Goal: Task Accomplishment & Management: Manage account settings

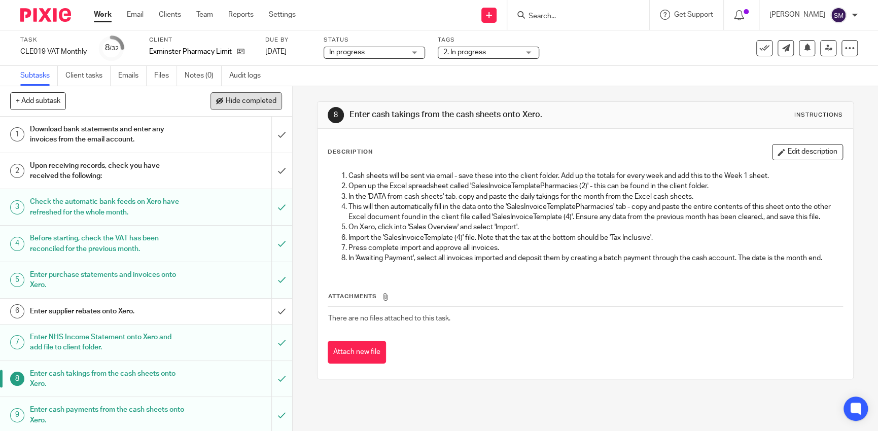
click at [238, 101] on span "Hide completed" at bounding box center [251, 101] width 51 height 8
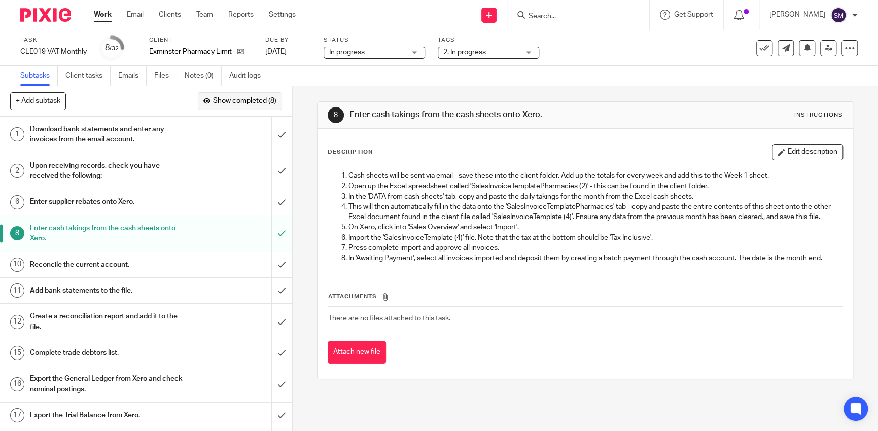
click at [238, 101] on span "Show completed (8)" at bounding box center [244, 101] width 63 height 8
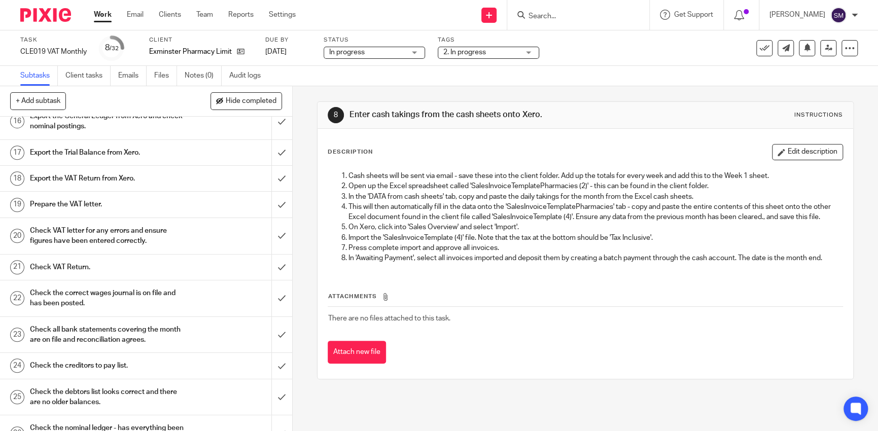
scroll to position [713, 0]
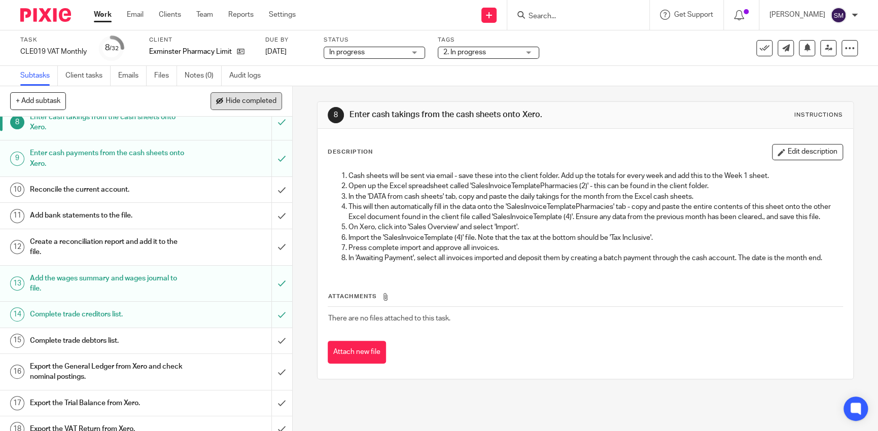
click at [265, 98] on span "Hide completed" at bounding box center [251, 101] width 51 height 8
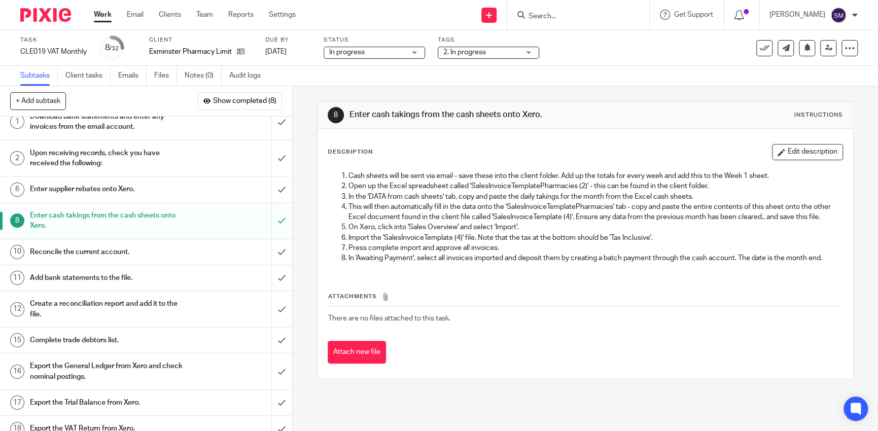
scroll to position [0, 0]
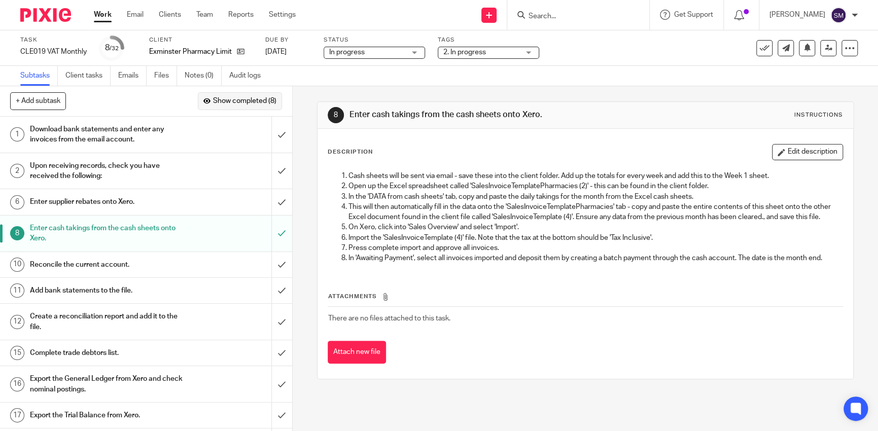
click at [245, 103] on span "Show completed (8)" at bounding box center [244, 101] width 63 height 8
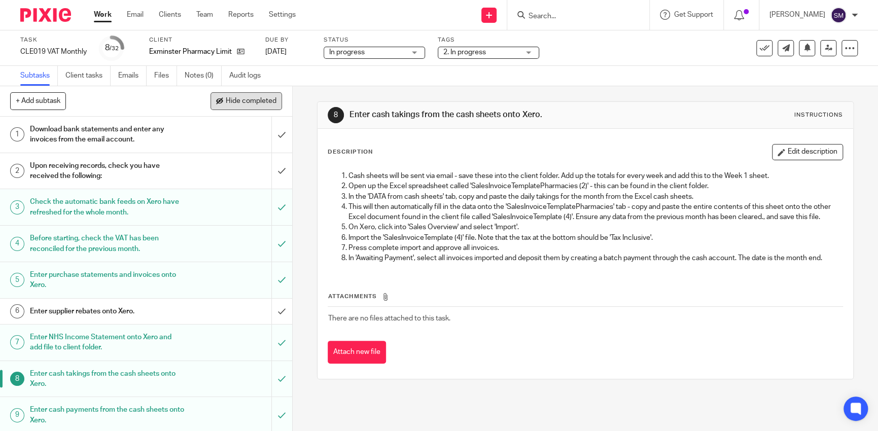
click at [245, 103] on span "Hide completed" at bounding box center [251, 101] width 51 height 8
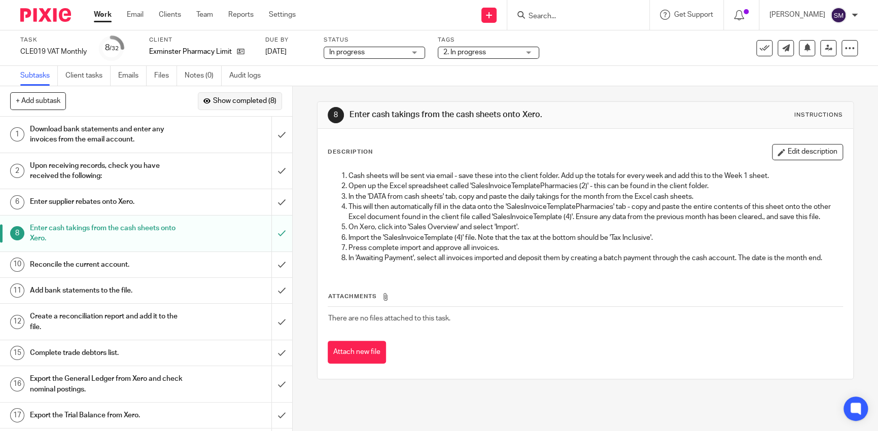
click at [245, 103] on span "Show completed (8)" at bounding box center [244, 101] width 63 height 8
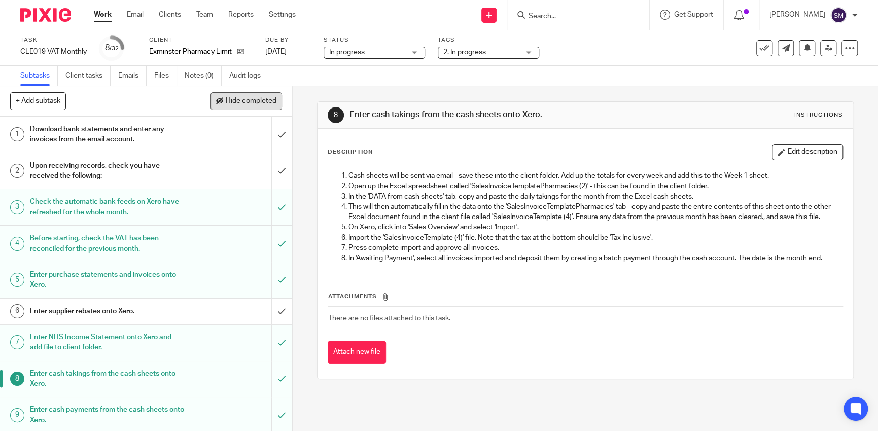
click at [245, 103] on span "Hide completed" at bounding box center [251, 101] width 51 height 8
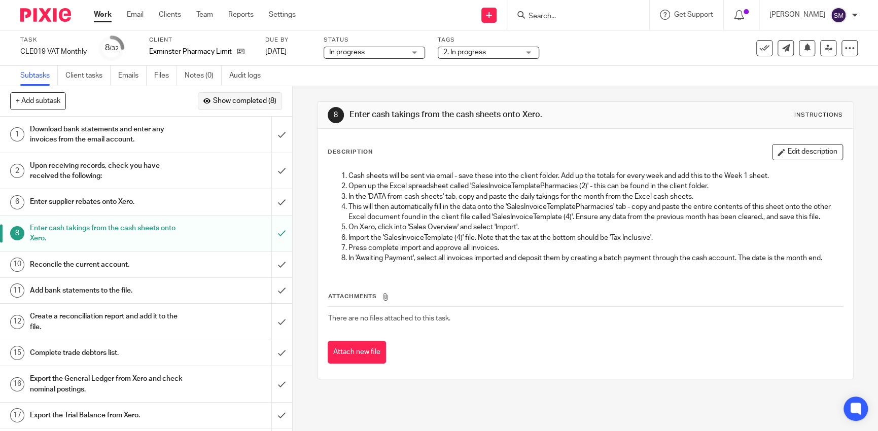
click at [245, 103] on span "Show completed (8)" at bounding box center [244, 101] width 63 height 8
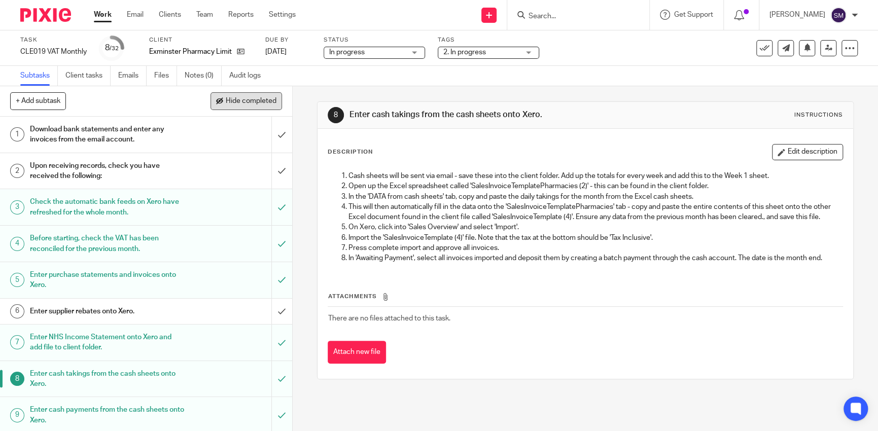
click at [245, 103] on span "Hide completed" at bounding box center [251, 101] width 51 height 8
click at [233, 103] on span "Hide completed" at bounding box center [251, 101] width 51 height 8
